Goal: Task Accomplishment & Management: Use online tool/utility

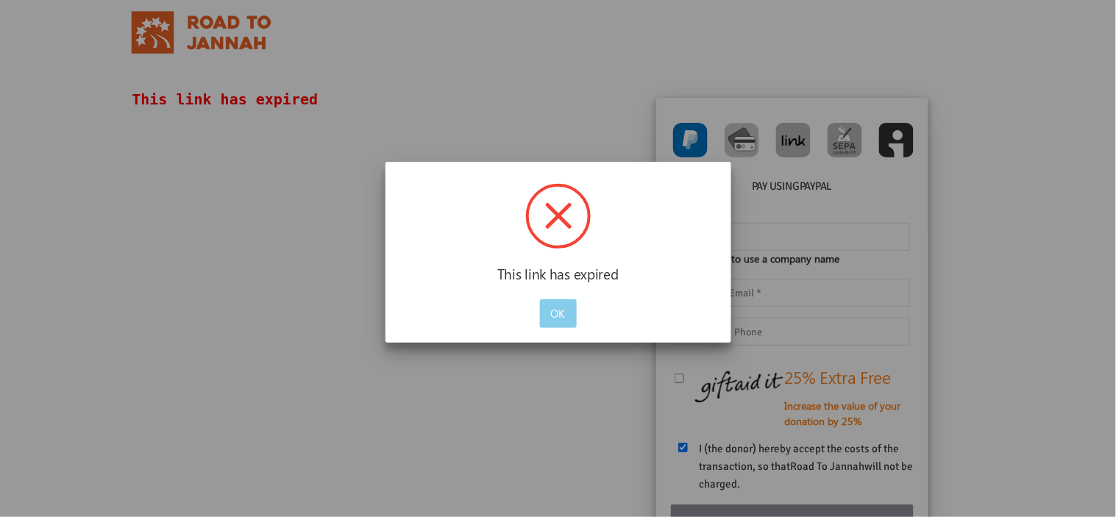
click at [569, 312] on button "OK" at bounding box center [558, 313] width 37 height 29
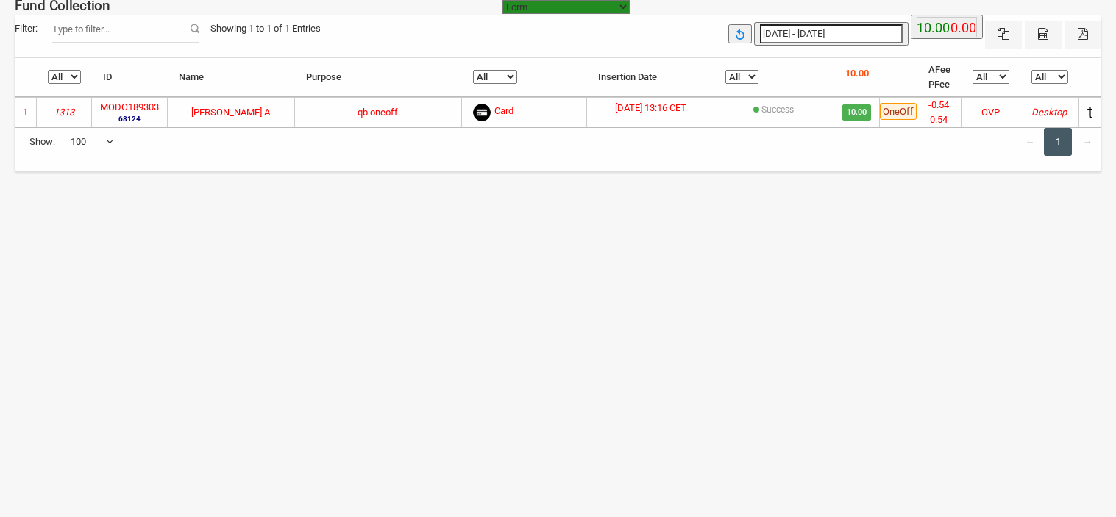
select select "[URL][DOMAIN_NAME]"
select select "100"
